Goal: Information Seeking & Learning: Learn about a topic

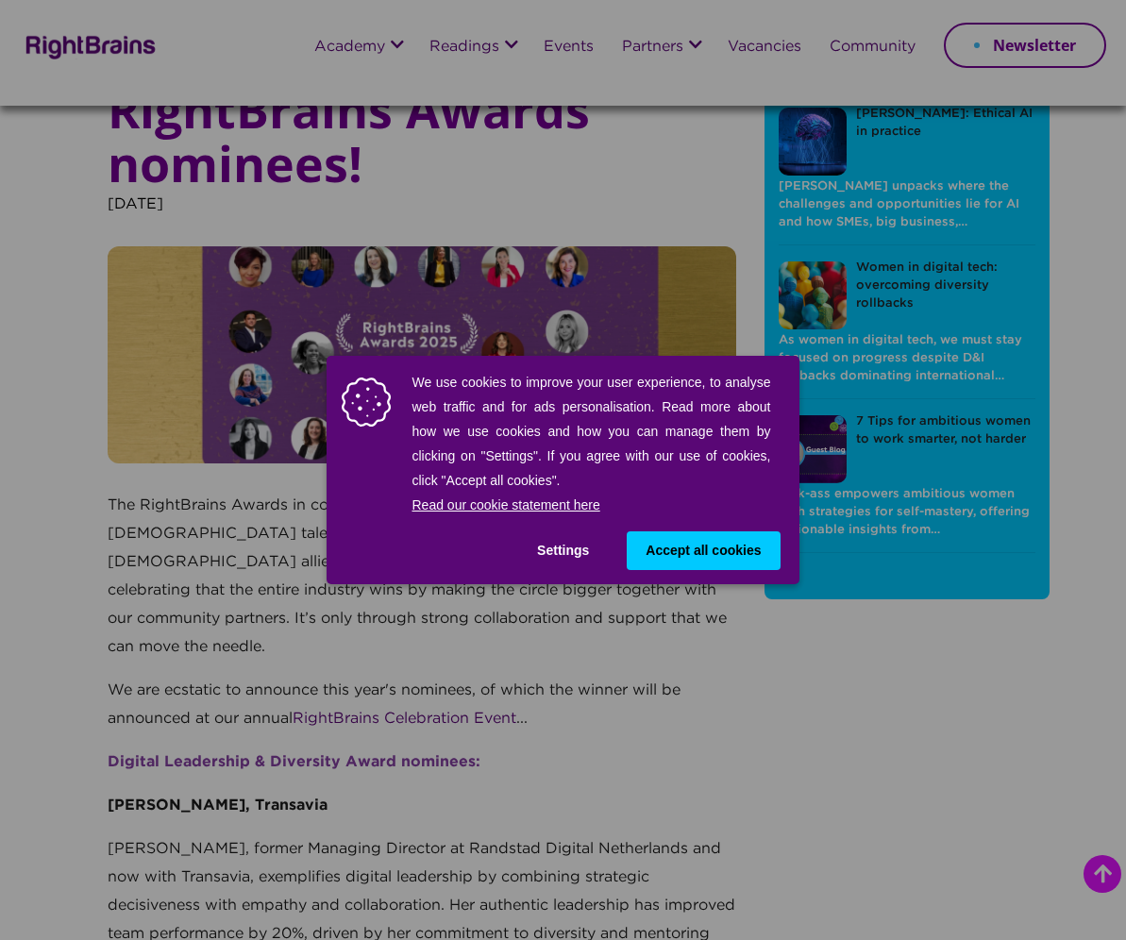
scroll to position [1604, 0]
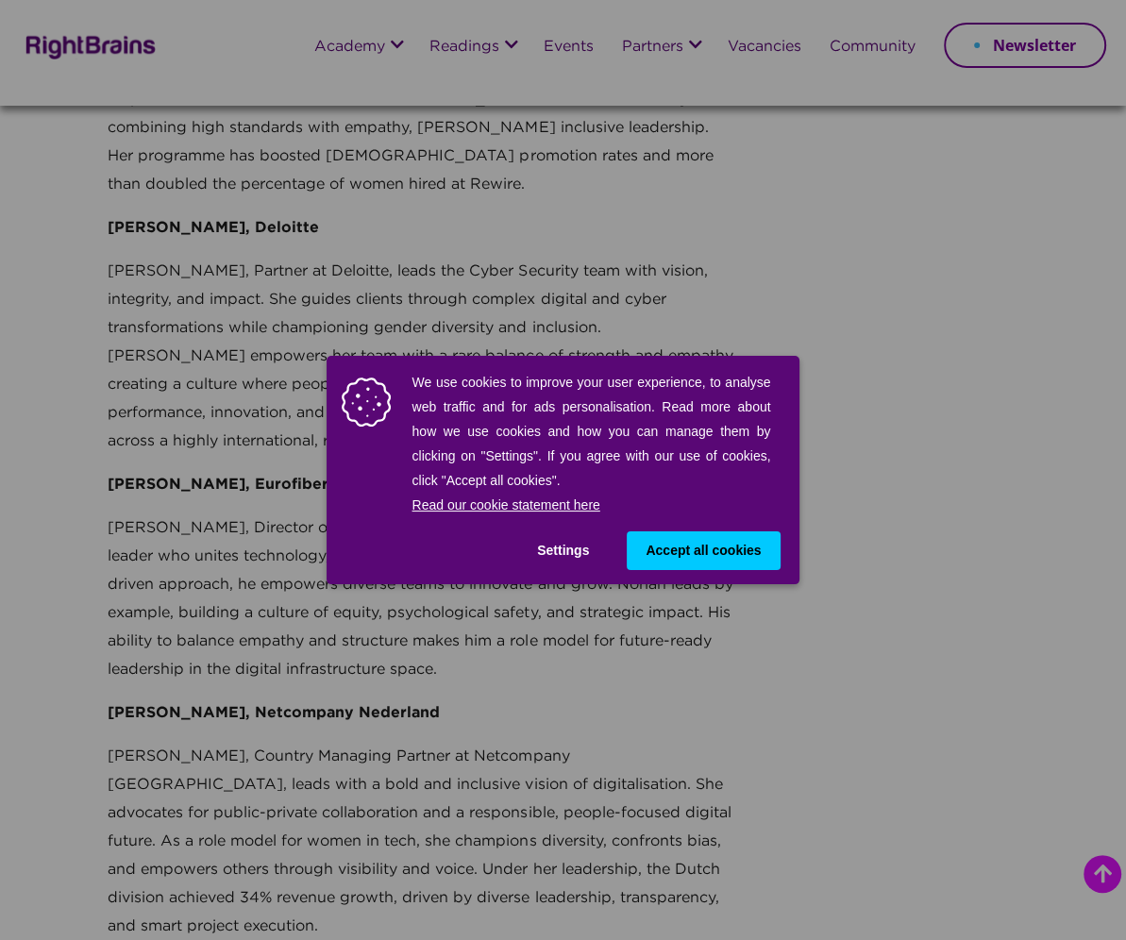
click at [648, 539] on button "Accept all cookies" at bounding box center [702, 550] width 153 height 39
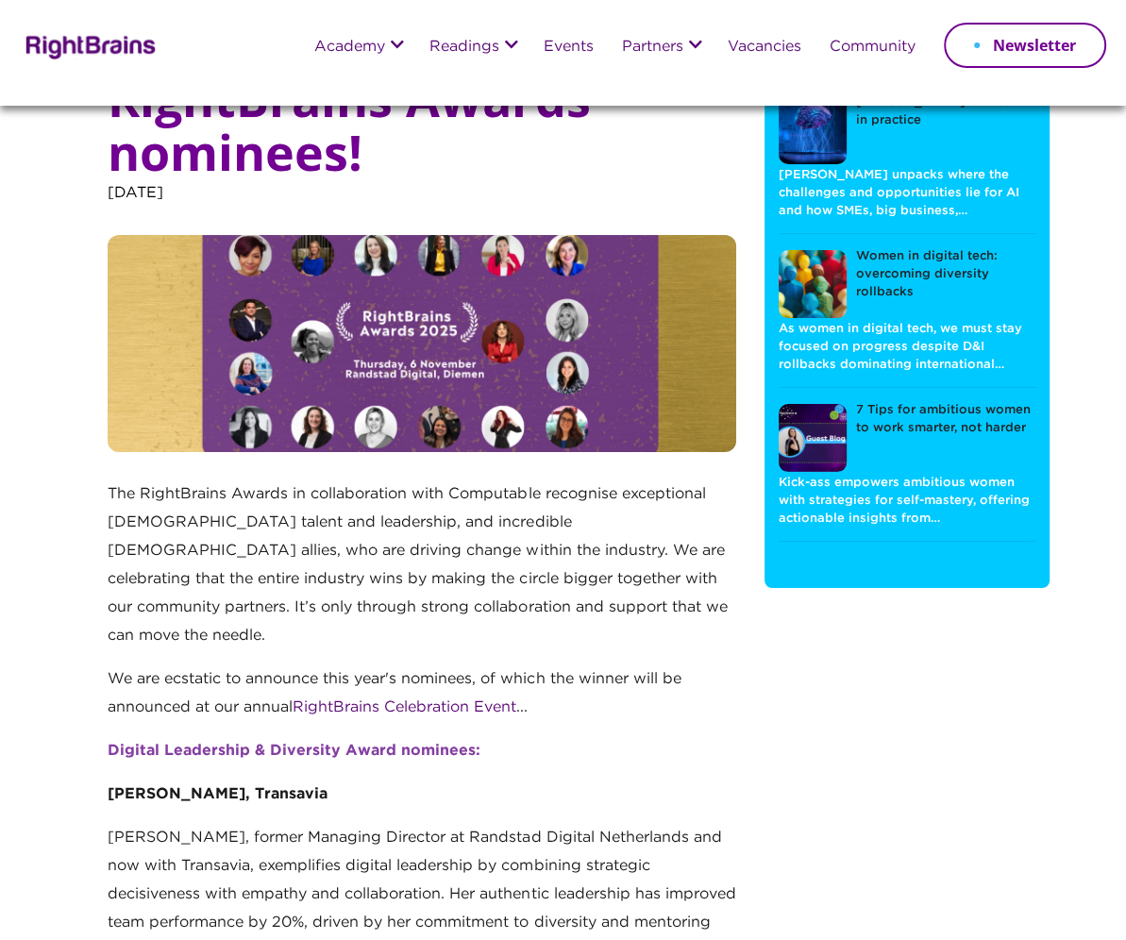
scroll to position [0, 0]
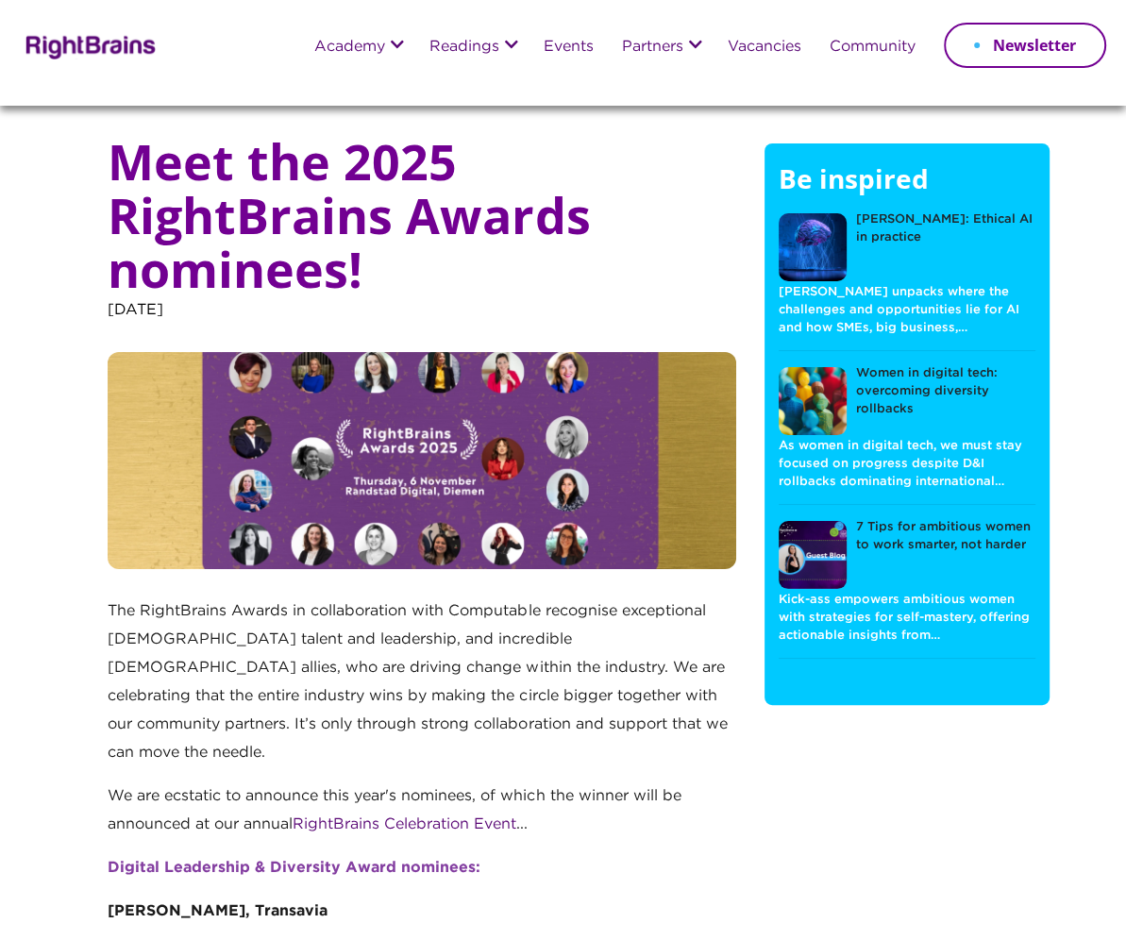
click at [362, 470] on img at bounding box center [422, 460] width 628 height 217
click at [436, 459] on img at bounding box center [422, 460] width 628 height 217
drag, startPoint x: 335, startPoint y: 451, endPoint x: 222, endPoint y: 425, distance: 116.0
click at [222, 425] on img at bounding box center [422, 460] width 628 height 217
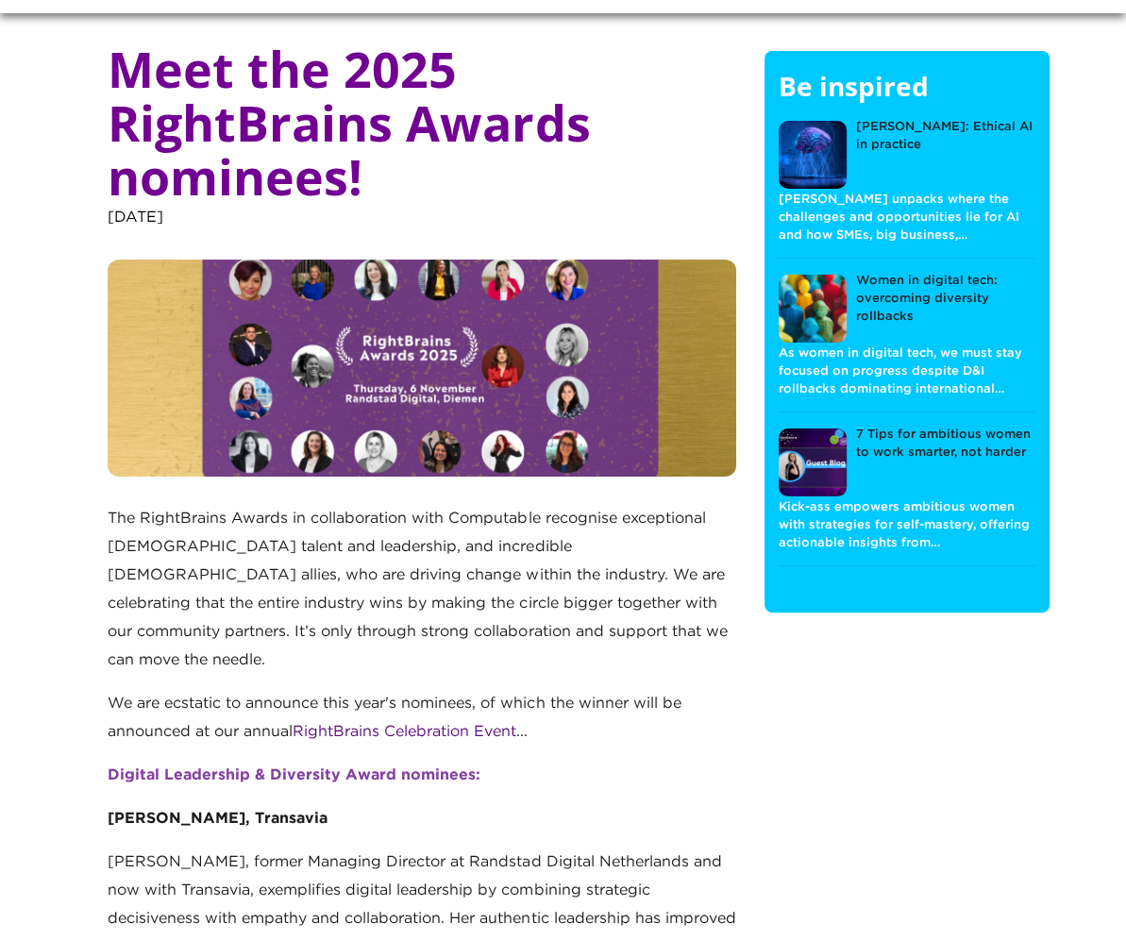
scroll to position [94, 0]
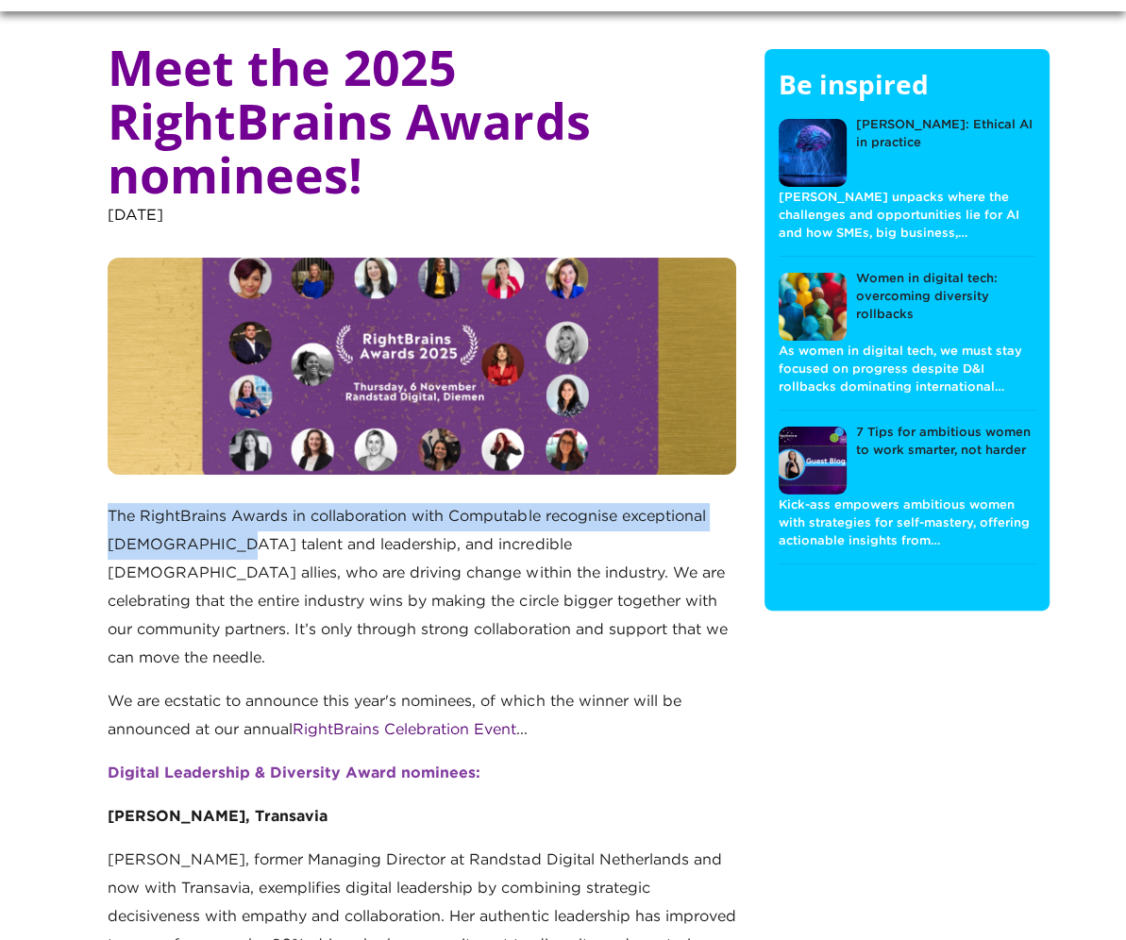
drag, startPoint x: 109, startPoint y: 509, endPoint x: 211, endPoint y: 542, distance: 107.4
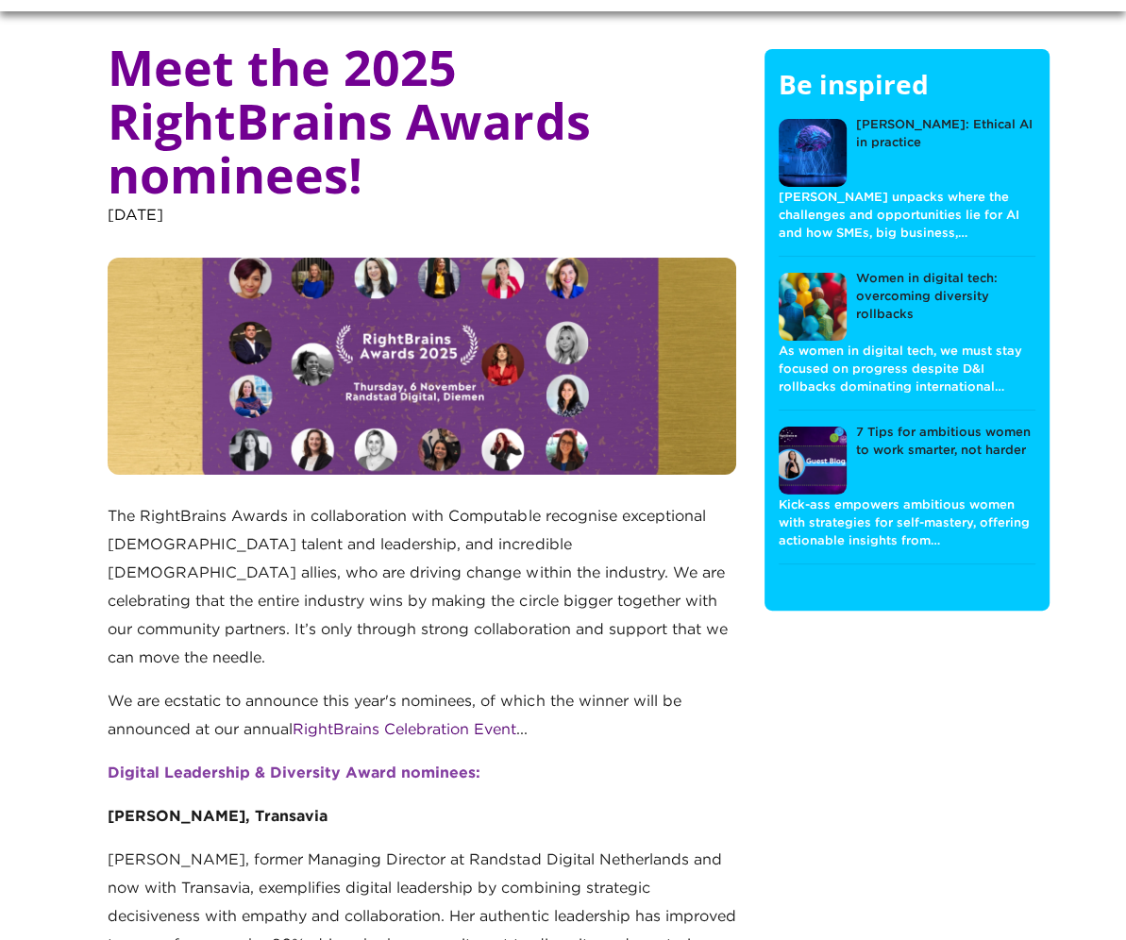
click at [474, 535] on p "The RightBrains Awards in collaboration with Computable recognise exceptional […" at bounding box center [422, 595] width 628 height 185
drag, startPoint x: 525, startPoint y: 538, endPoint x: 332, endPoint y: 535, distance: 192.5
click at [332, 535] on p "The RightBrains Awards in collaboration with Computable recognise exceptional […" at bounding box center [422, 595] width 628 height 185
drag, startPoint x: 332, startPoint y: 535, endPoint x: 385, endPoint y: 574, distance: 65.5
click at [385, 574] on p "The RightBrains Awards in collaboration with Computable recognise exceptional […" at bounding box center [422, 595] width 628 height 185
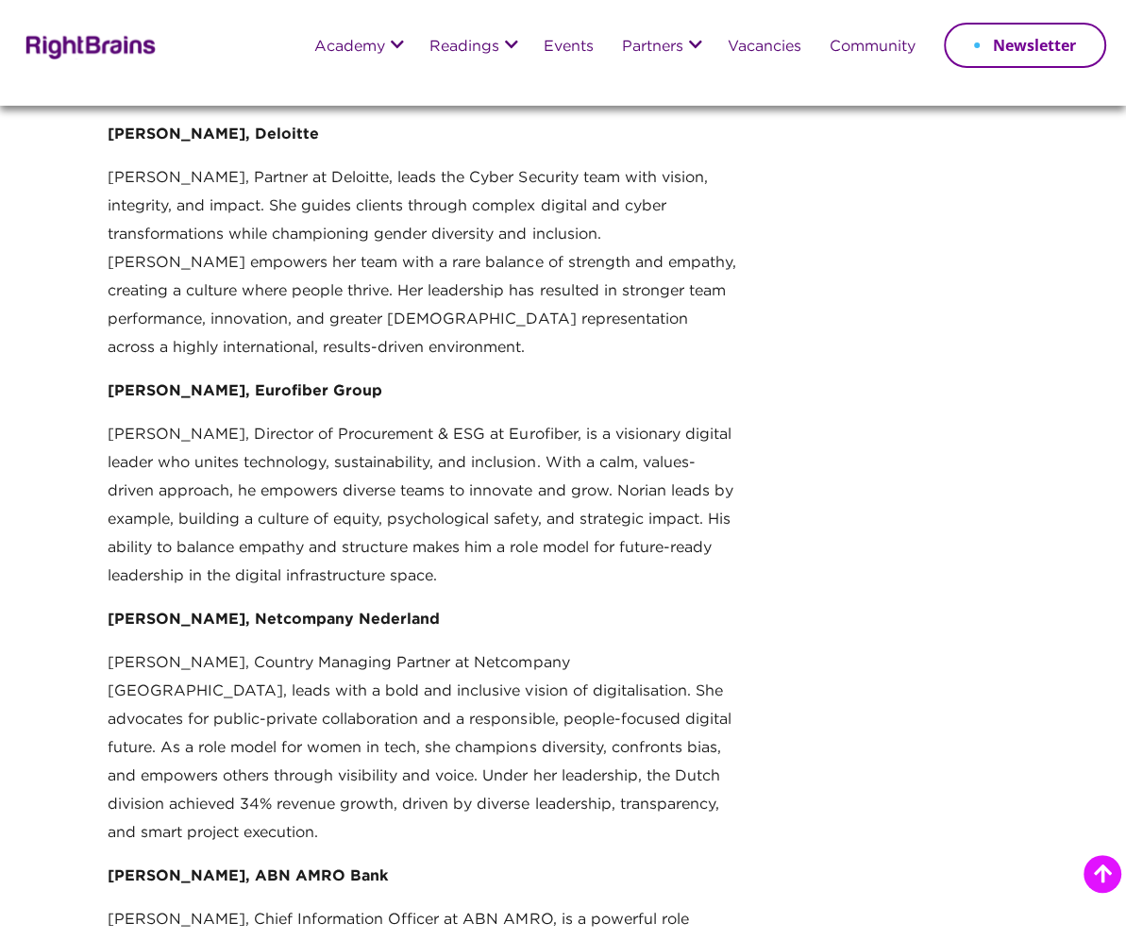
scroll to position [1698, 0]
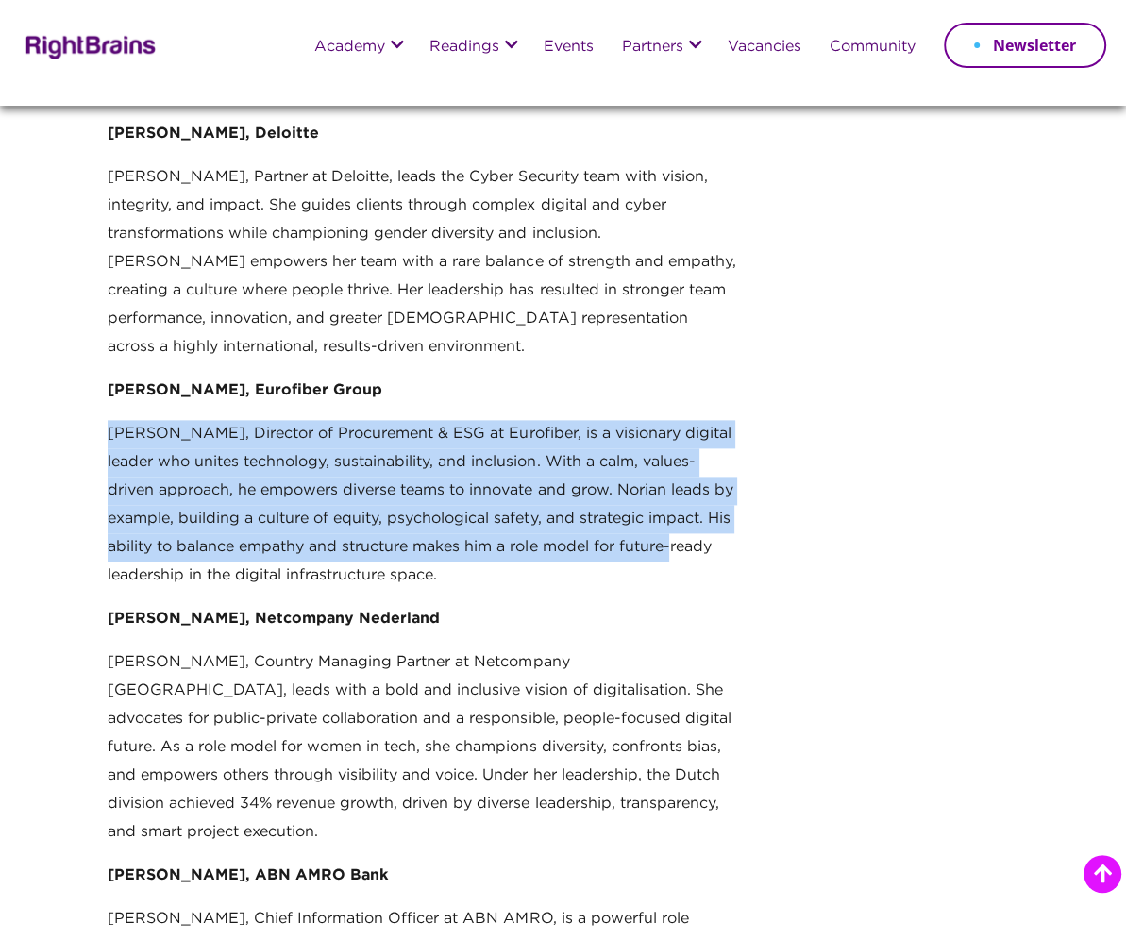
drag, startPoint x: 165, startPoint y: 387, endPoint x: 683, endPoint y: 501, distance: 530.4
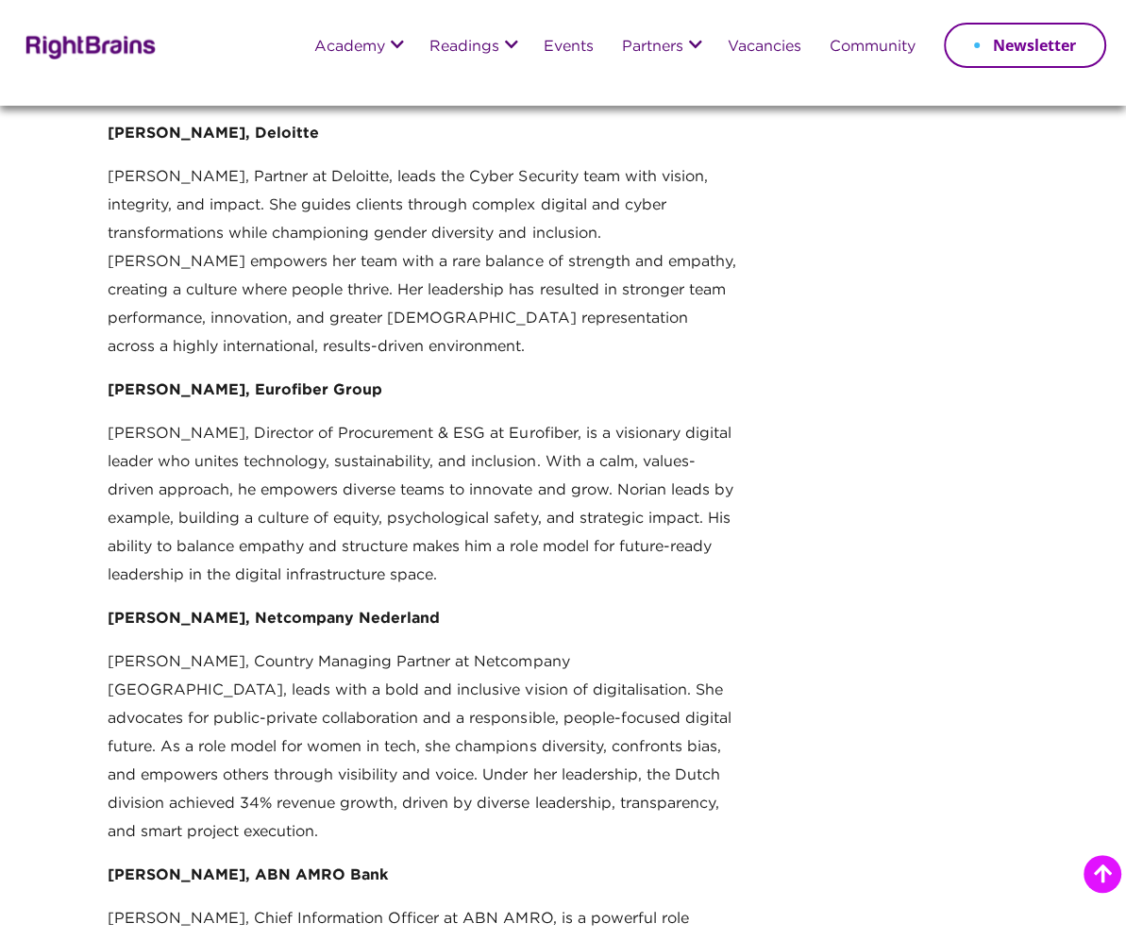
click at [507, 527] on p "[PERSON_NAME], Director of Procurement & ESG at Eurofiber, is a visionary digit…" at bounding box center [422, 512] width 628 height 185
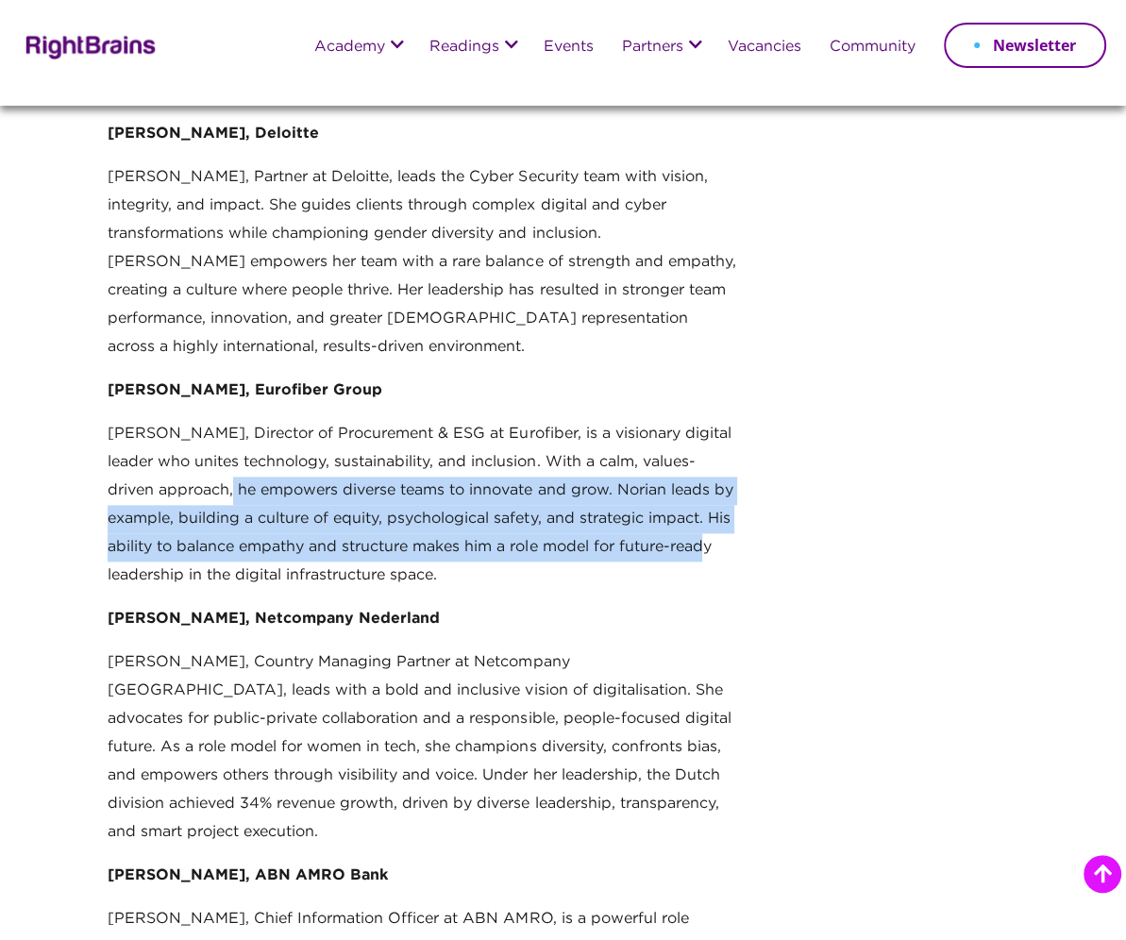
drag, startPoint x: 237, startPoint y: 433, endPoint x: 728, endPoint y: 501, distance: 496.2
click at [728, 501] on p "[PERSON_NAME], Director of Procurement & ESG at Eurofiber, is a visionary digit…" at bounding box center [422, 512] width 628 height 185
click at [479, 470] on p "[PERSON_NAME], Director of Procurement & ESG at Eurofiber, is a visionary digit…" at bounding box center [422, 512] width 628 height 185
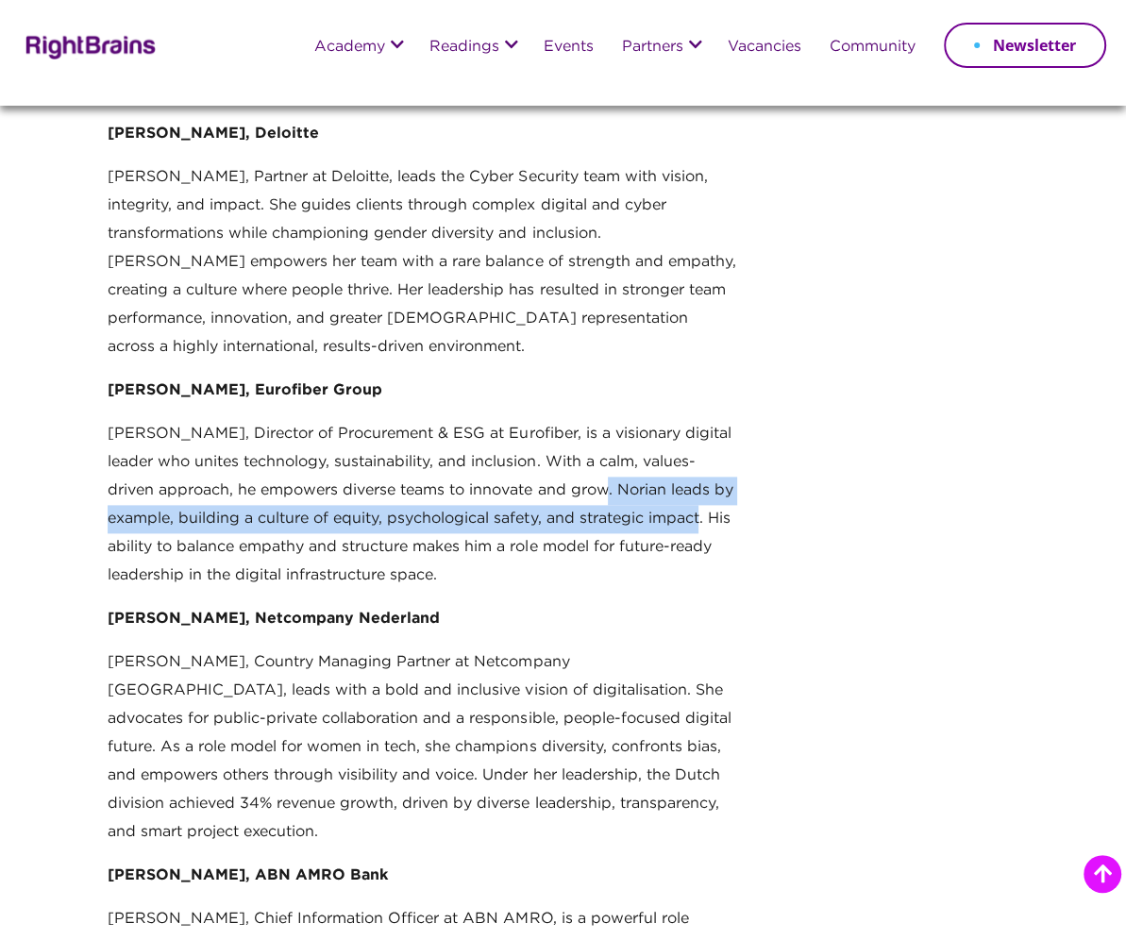
drag, startPoint x: 706, startPoint y: 462, endPoint x: 614, endPoint y: 433, distance: 96.1
click at [614, 433] on p "[PERSON_NAME], Director of Procurement & ESG at Eurofiber, is a visionary digit…" at bounding box center [422, 512] width 628 height 185
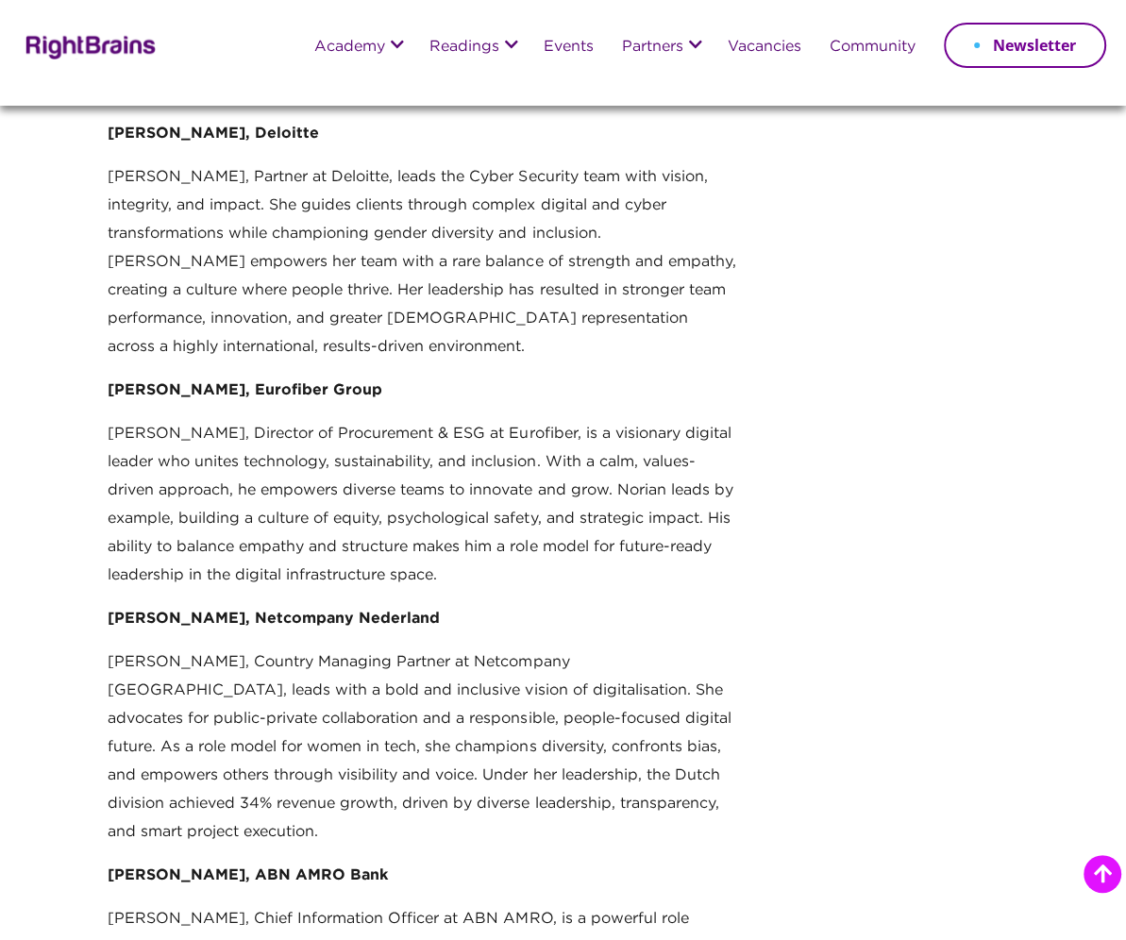
click at [459, 521] on p "[PERSON_NAME], Director of Procurement & ESG at Eurofiber, is a visionary digit…" at bounding box center [422, 512] width 628 height 185
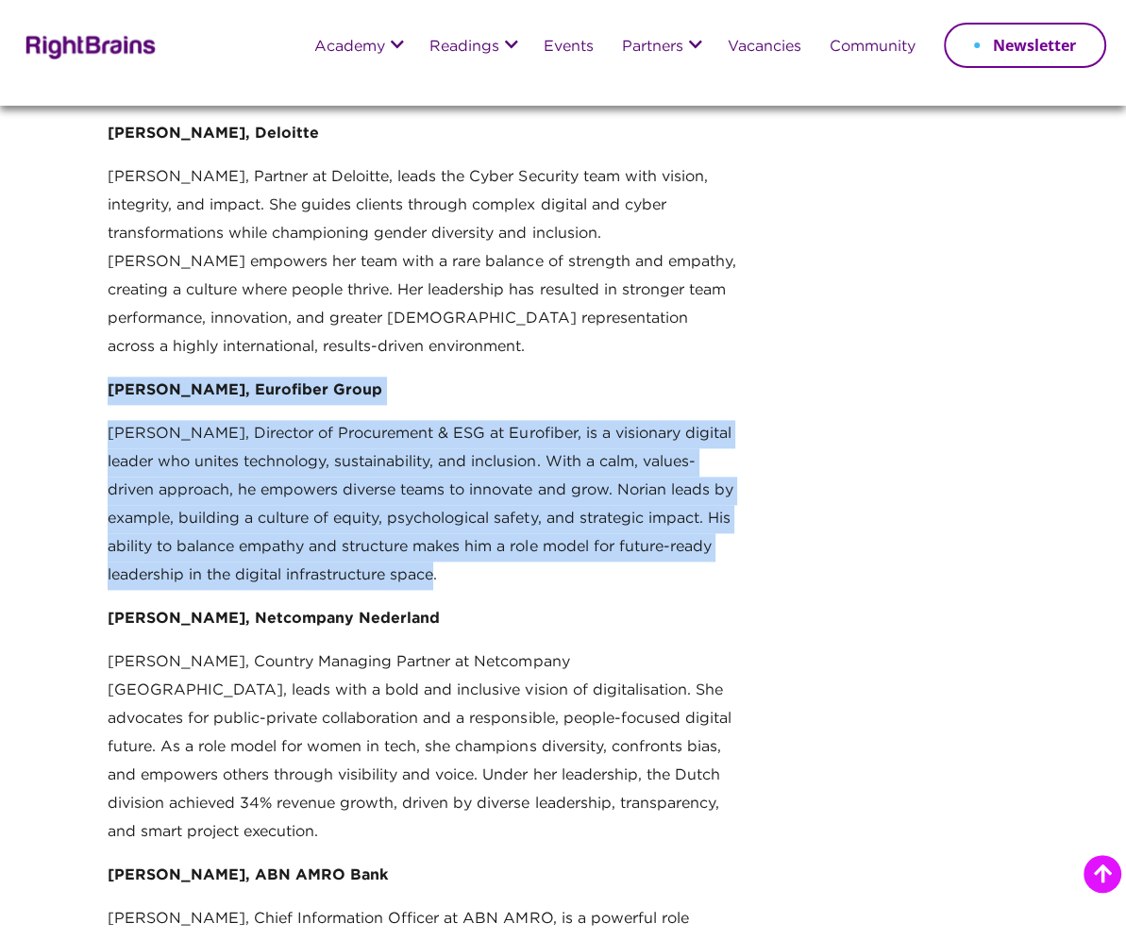
drag, startPoint x: 408, startPoint y: 509, endPoint x: -5, endPoint y: 328, distance: 449.9
click at [714, 488] on p "[PERSON_NAME], Director of Procurement & ESG at Eurofiber, is a visionary digit…" at bounding box center [422, 512] width 628 height 185
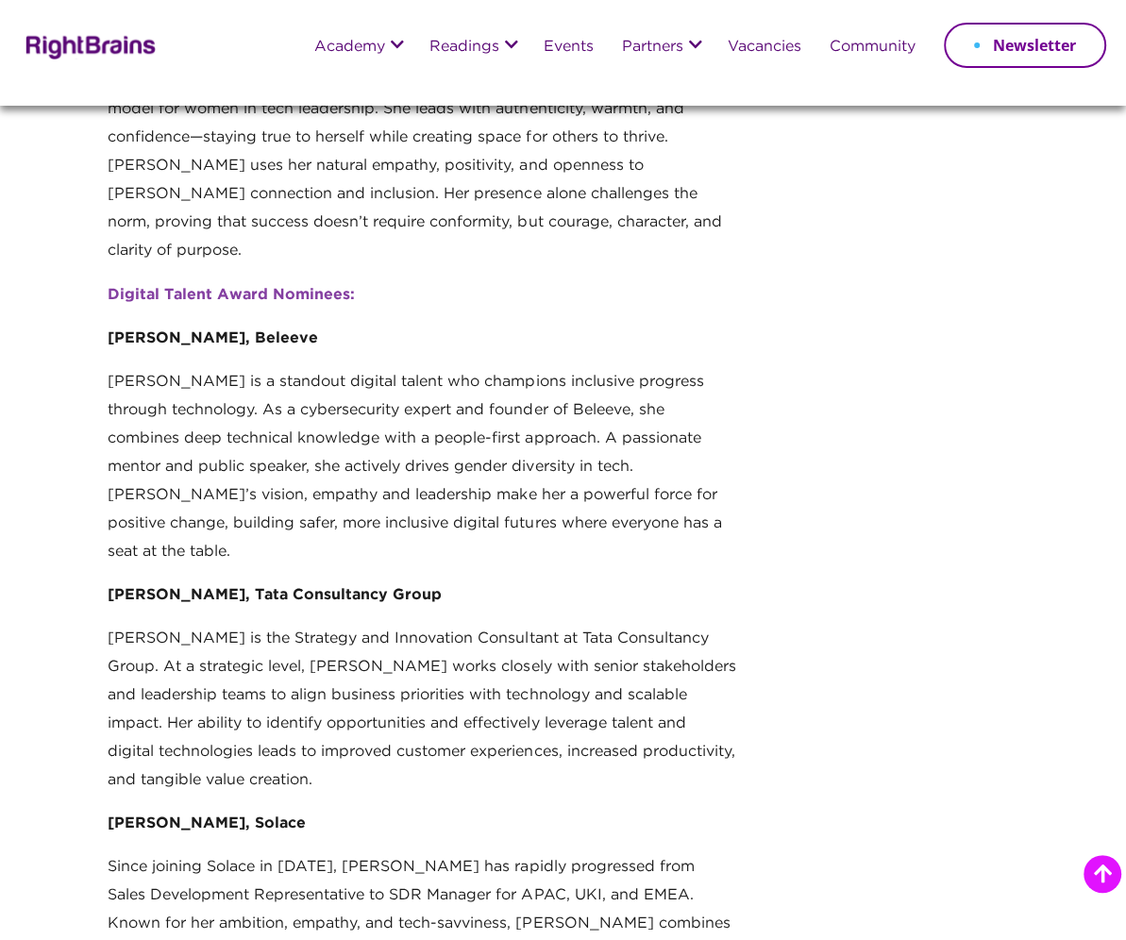
scroll to position [2547, 0]
